Goal: Task Accomplishment & Management: Use online tool/utility

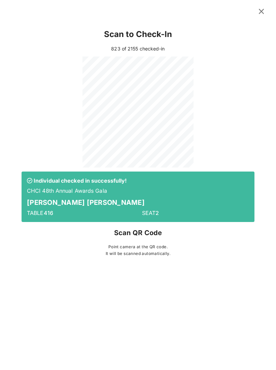
click at [104, 221] on div "Individual checked in successfully! CHCI 48th Annual Awards Gala [PERSON_NAME] …" at bounding box center [138, 196] width 233 height 50
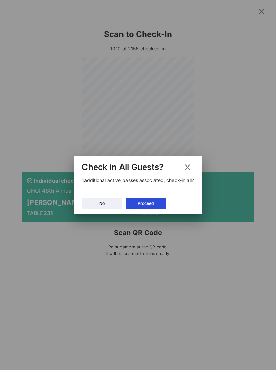
click at [187, 167] on icon at bounding box center [187, 167] width 9 height 8
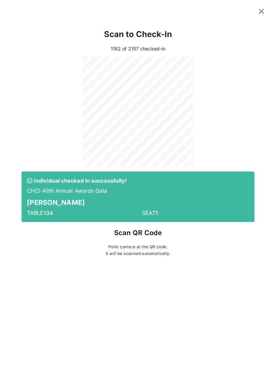
click at [261, 11] on icon at bounding box center [260, 11] width 9 height 8
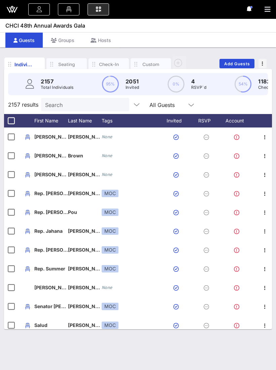
click at [88, 103] on input "Search" at bounding box center [84, 104] width 79 height 9
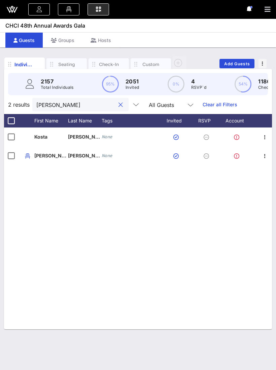
type input "[PERSON_NAME]"
click at [97, 13] on link at bounding box center [98, 9] width 22 height 12
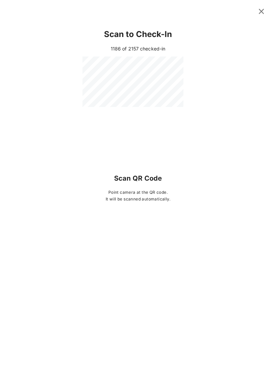
click at [101, 10] on icon at bounding box center [97, 9] width 7 height 1
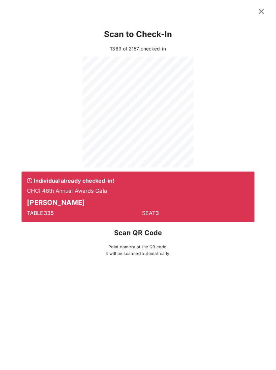
click at [104, 191] on p "CHCI 48th Annual Awards Gala" at bounding box center [138, 190] width 222 height 7
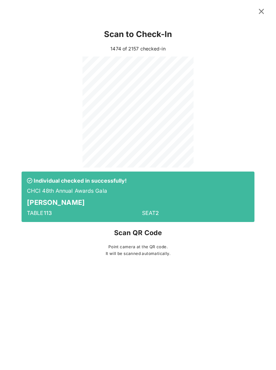
click at [261, 8] on icon at bounding box center [260, 11] width 9 height 8
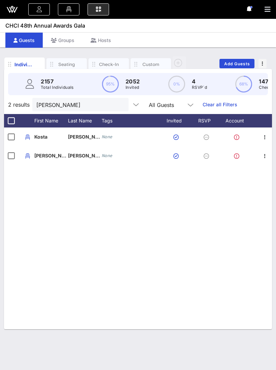
click at [118, 103] on button "clear icon" at bounding box center [120, 104] width 4 height 7
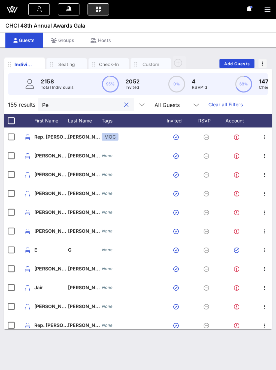
type input "Pe"
click at [100, 10] on icon at bounding box center [97, 9] width 7 height 1
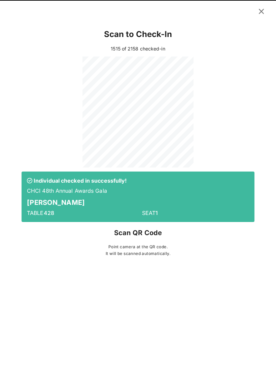
click at [97, 219] on div "TABLE 428" at bounding box center [80, 212] width 115 height 15
click at [78, 357] on div "Scan to Check-In [DATE] of 2159 checked-in Individual checked in successfully! …" at bounding box center [138, 185] width 276 height 370
click at [78, 360] on div "Scan to Check-In [DATE] of 2159 checked-in Individual checked in successfully! …" at bounding box center [138, 185] width 276 height 370
click at [232, 309] on div "Scan to Check-In [DATE] of 2162 checked-in Individual checked in successfully! …" at bounding box center [138, 185] width 276 height 370
click at [275, 142] on div "Scan to Check-In [DATE] of 2162 checked-in Individual checked in successfully! …" at bounding box center [138, 143] width 276 height 245
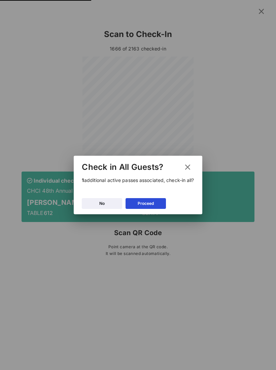
click at [147, 207] on button "Proceed" at bounding box center [145, 203] width 40 height 11
click at [150, 203] on p "[PERSON_NAME]" at bounding box center [138, 202] width 222 height 11
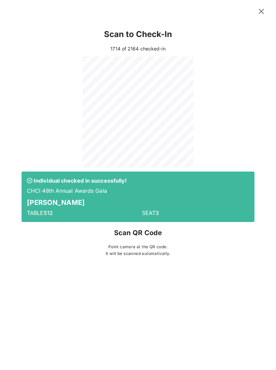
click at [2, 363] on div "Scan to Check-In [DATE] of 2164 checked-in Individual checked in successfully! …" at bounding box center [138, 185] width 276 height 370
